Goal: Task Accomplishment & Management: Use online tool/utility

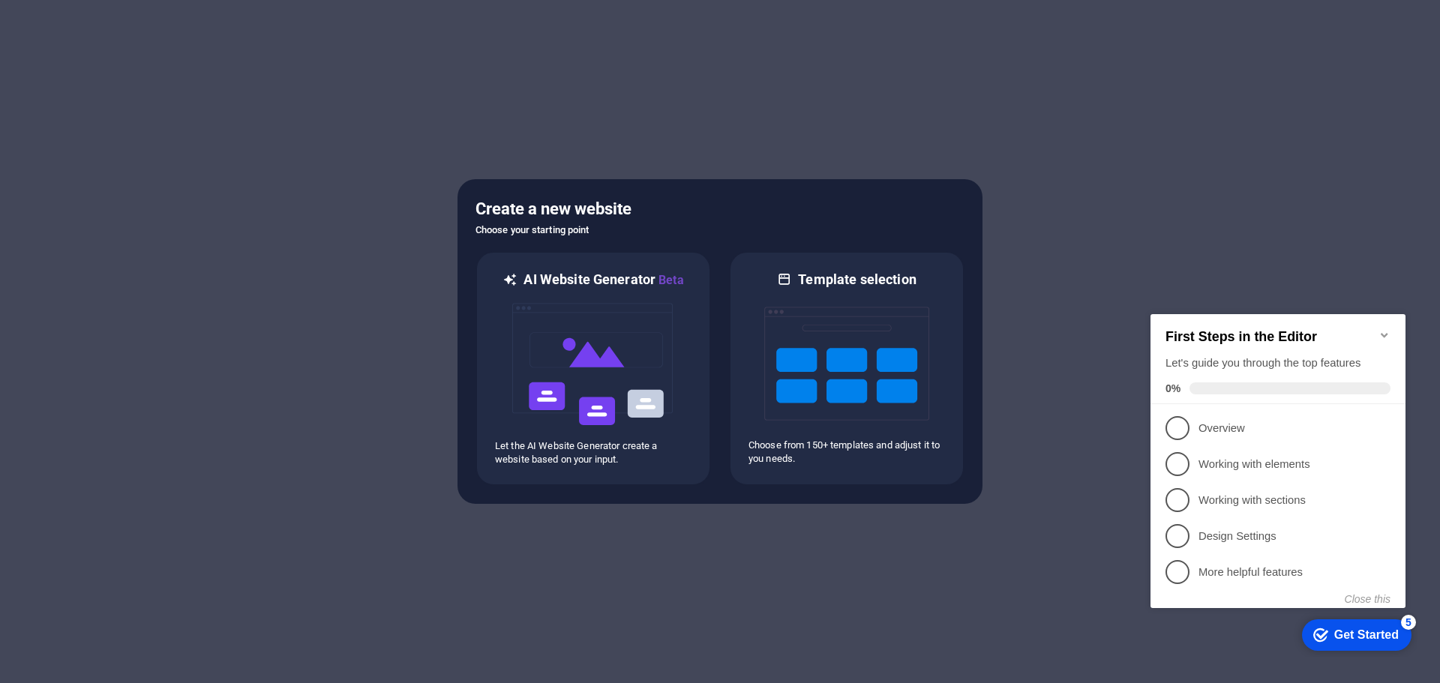
click at [1383, 333] on icon "Minimize checklist" at bounding box center [1384, 335] width 7 height 5
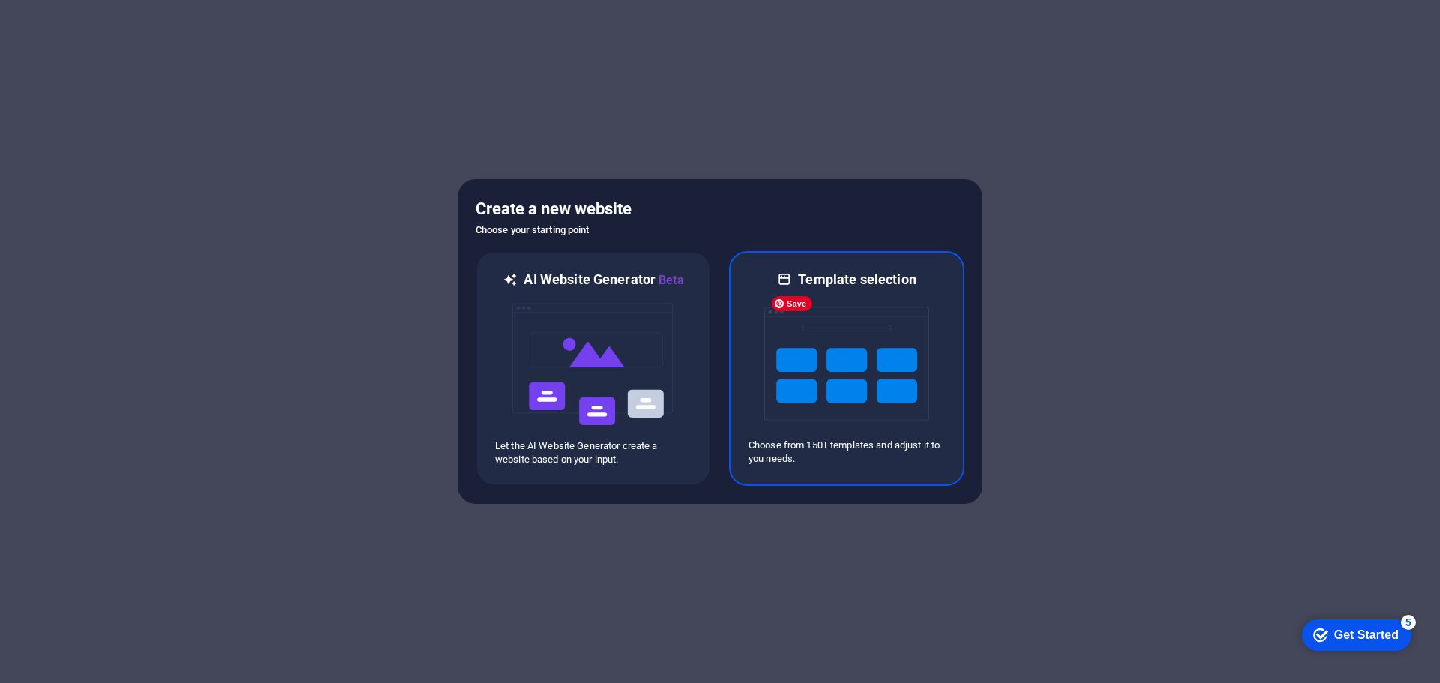
click at [836, 420] on img at bounding box center [846, 364] width 165 height 150
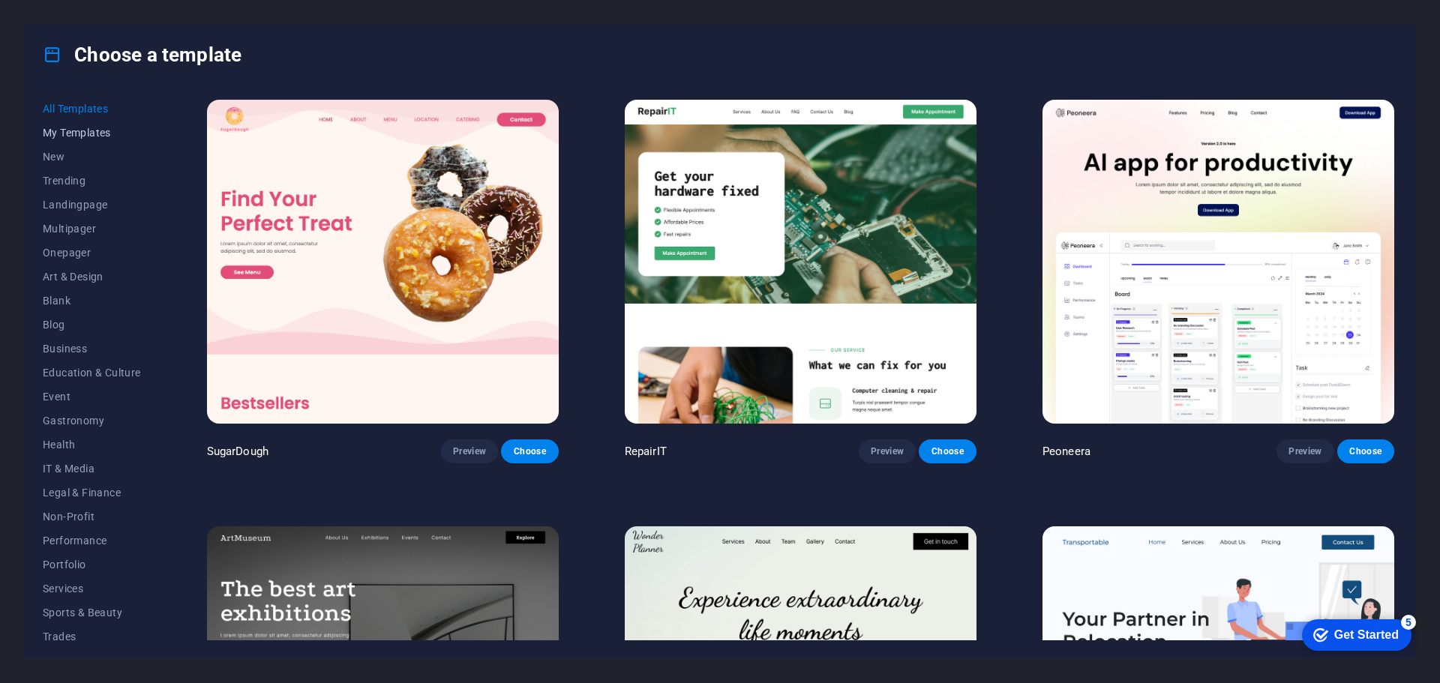
click at [93, 140] on button "My Templates" at bounding box center [92, 133] width 98 height 24
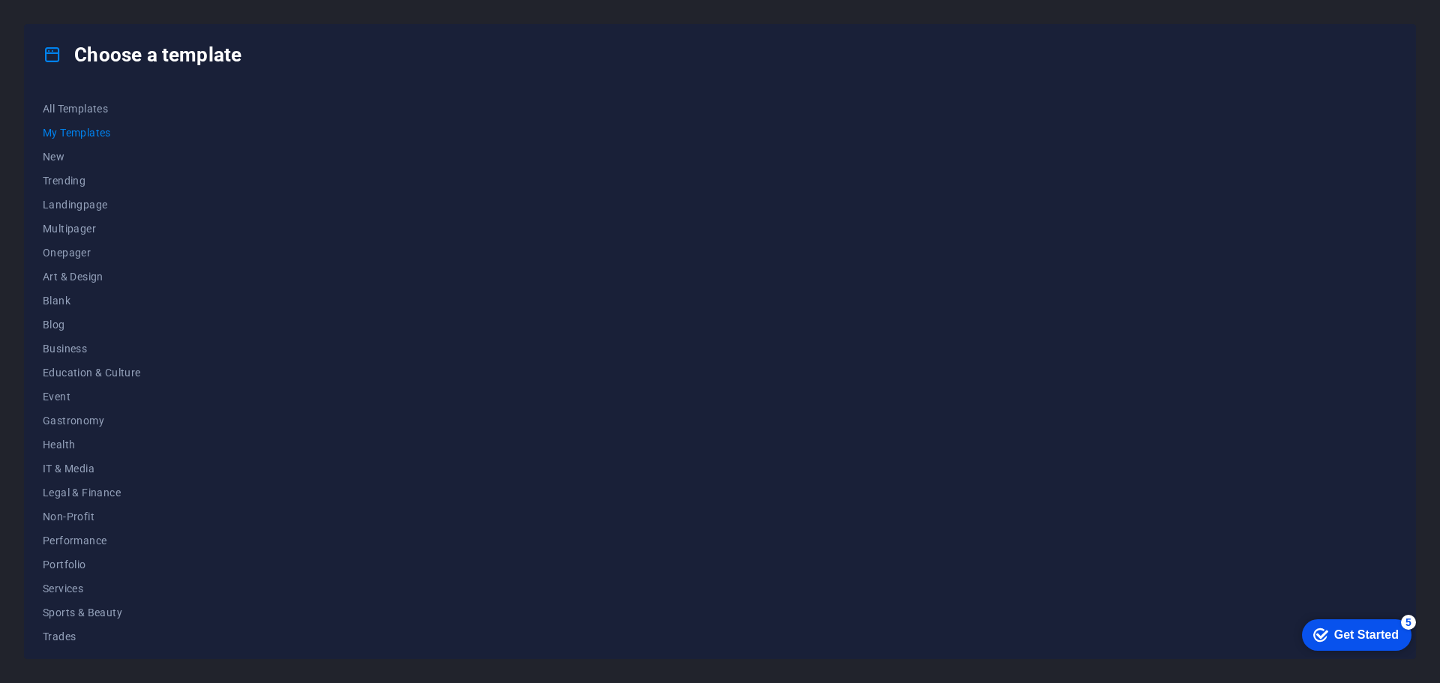
click at [95, 129] on span "My Templates" at bounding box center [92, 133] width 98 height 12
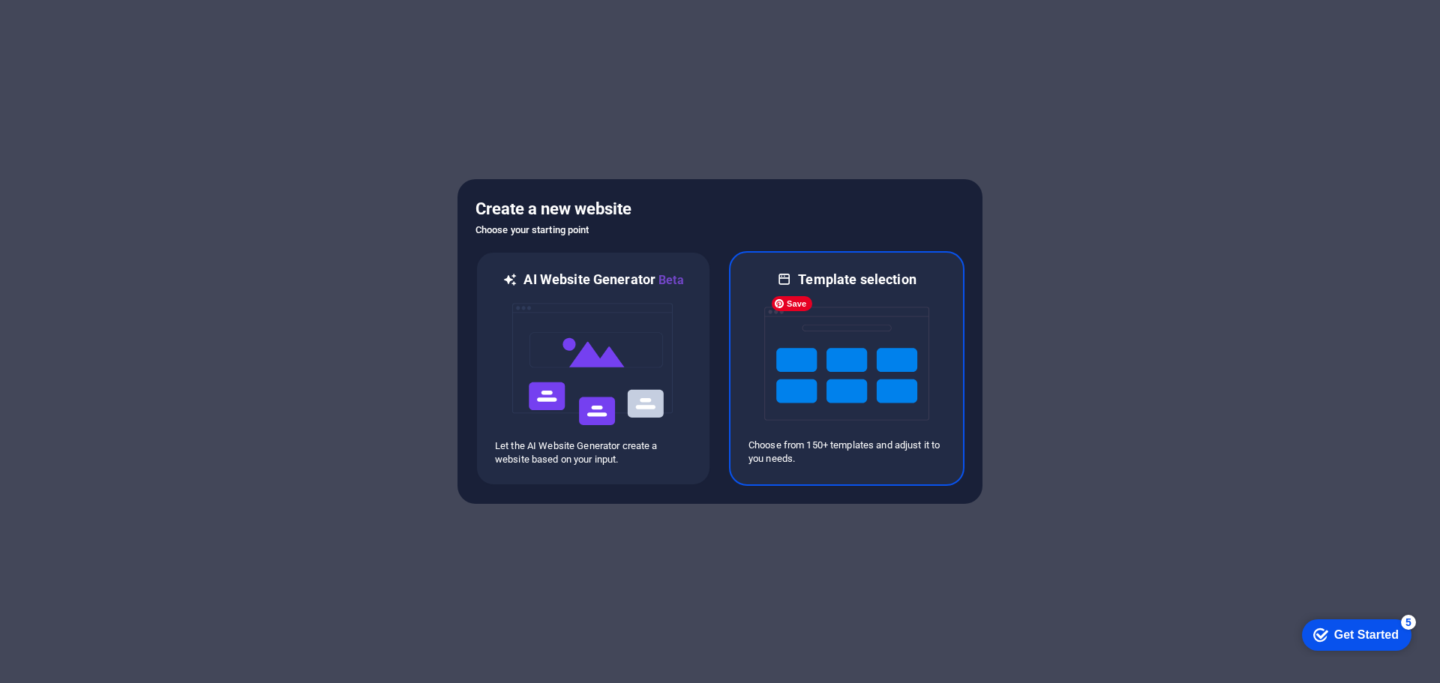
click at [845, 399] on img at bounding box center [846, 364] width 165 height 150
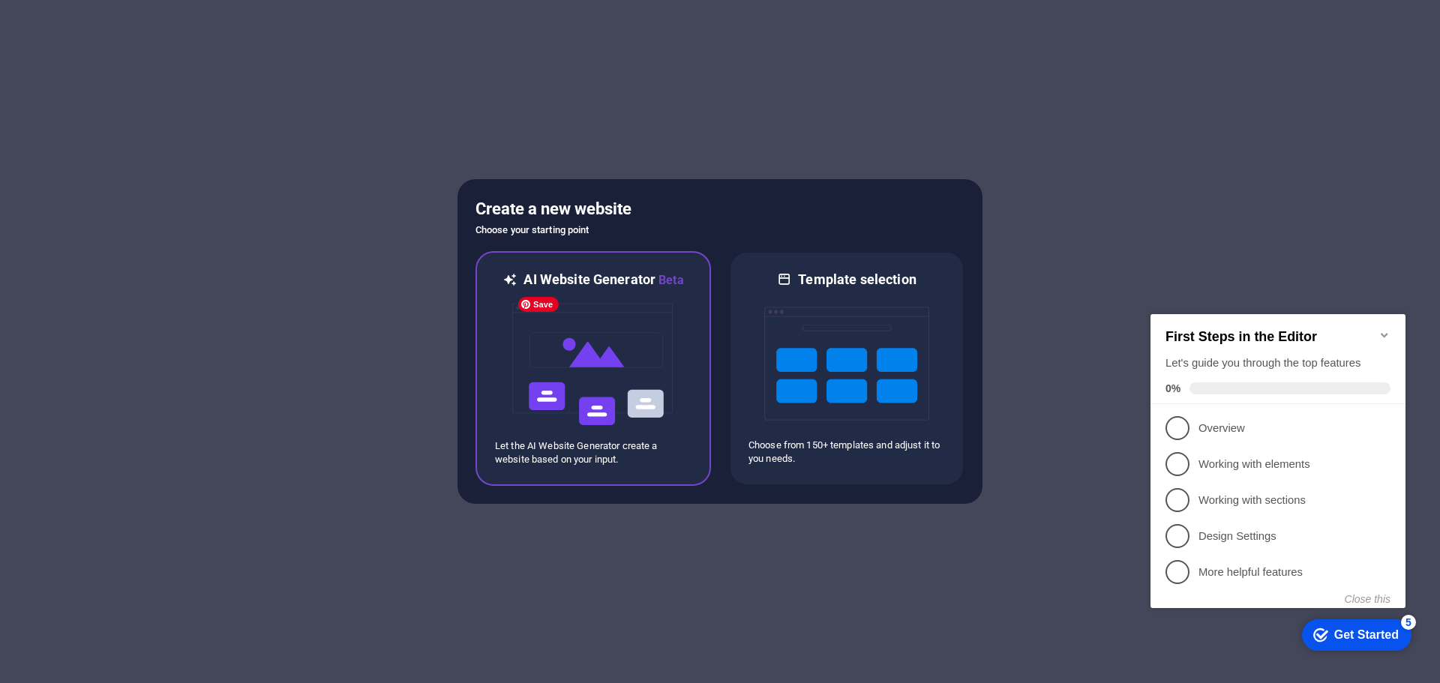
click at [623, 383] on img at bounding box center [593, 365] width 165 height 150
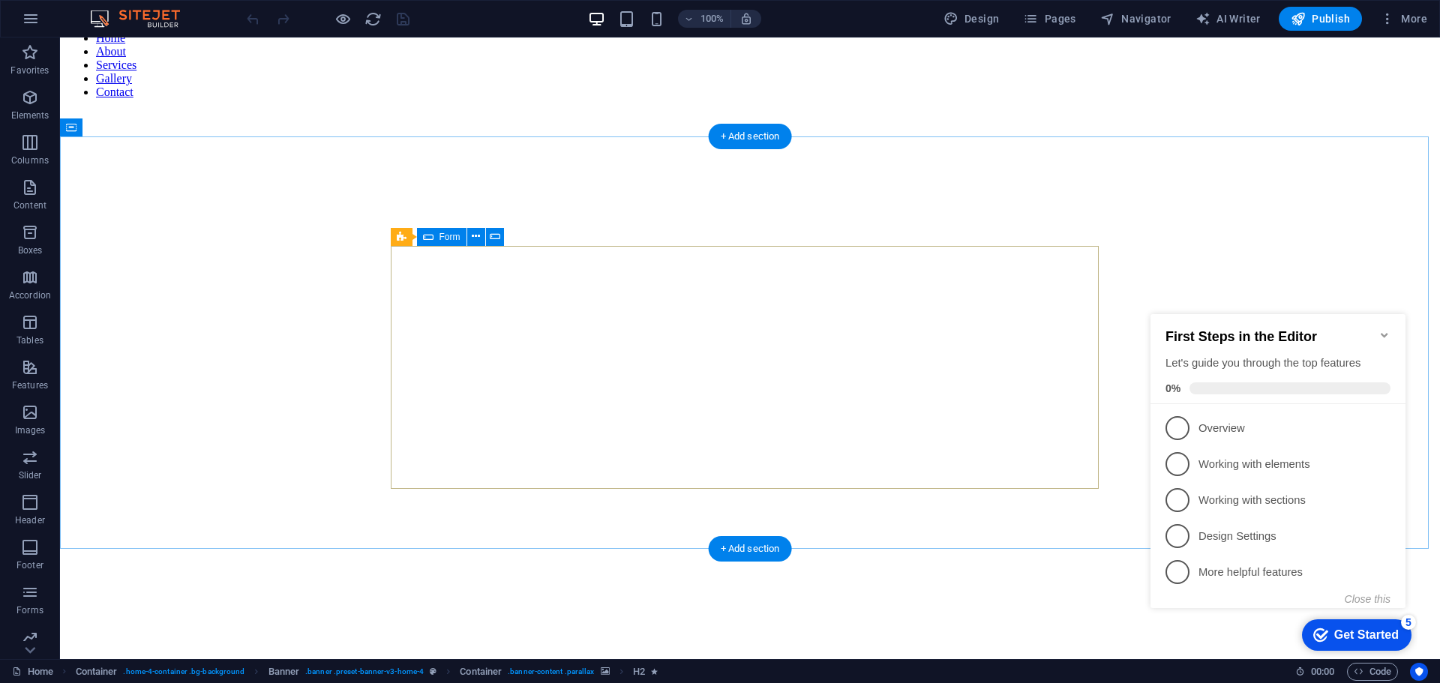
scroll to position [1973, 0]
